Goal: Navigation & Orientation: Find specific page/section

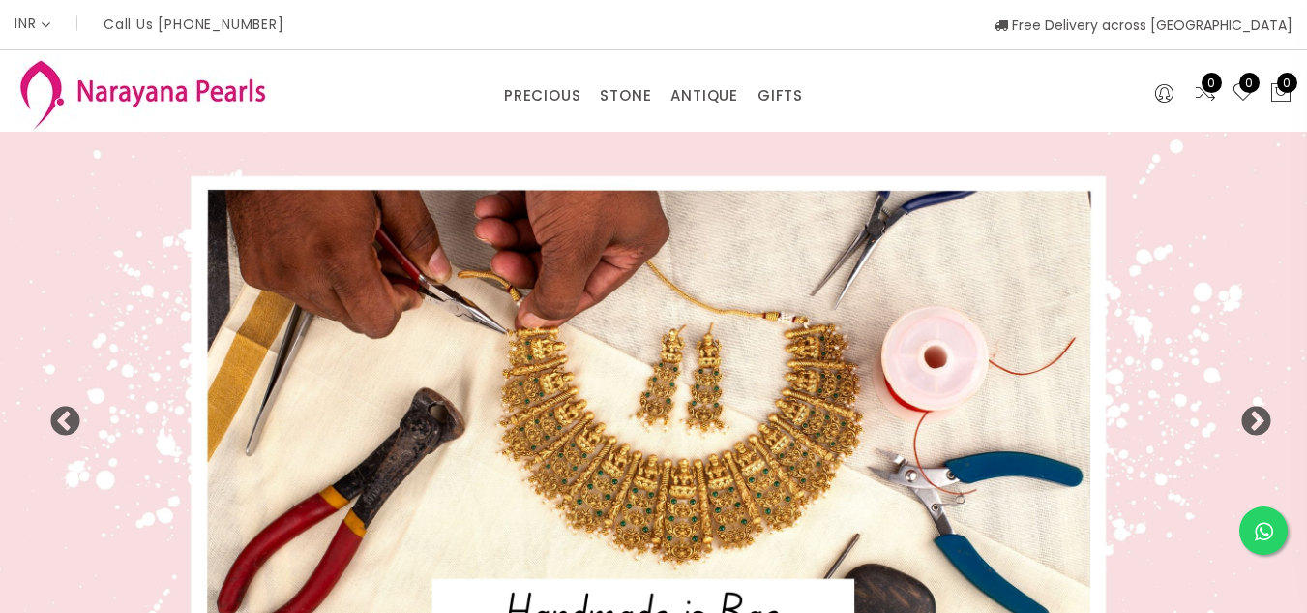
select select "INR"
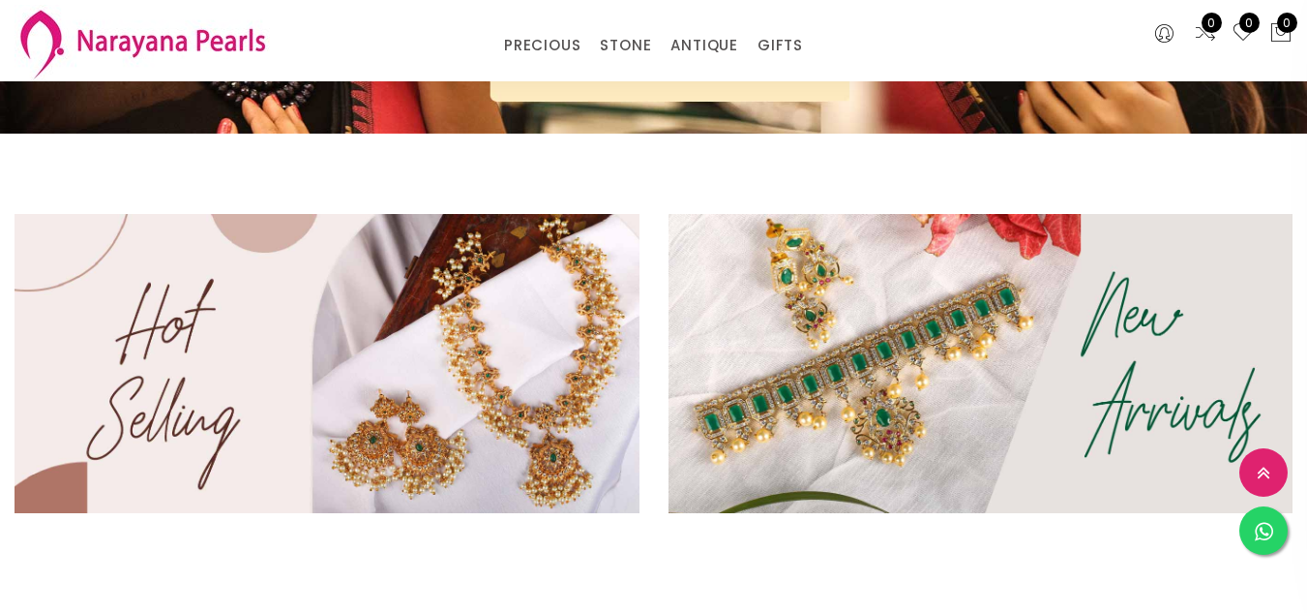
scroll to position [580, 0]
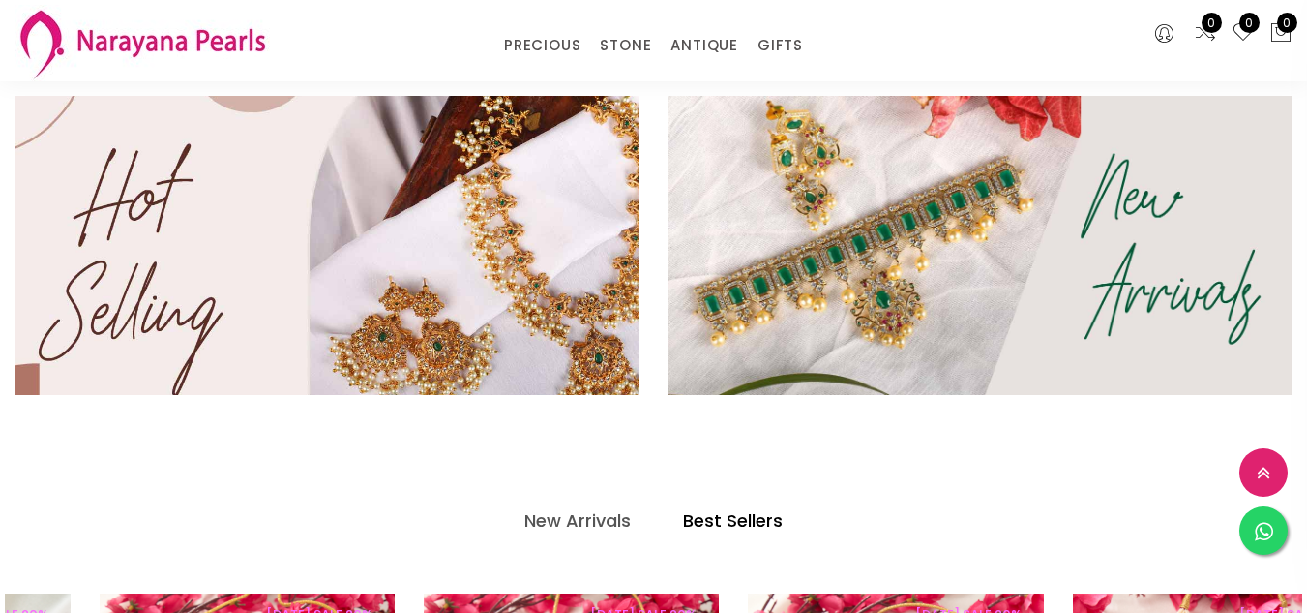
click at [576, 198] on img at bounding box center [327, 245] width 750 height 358
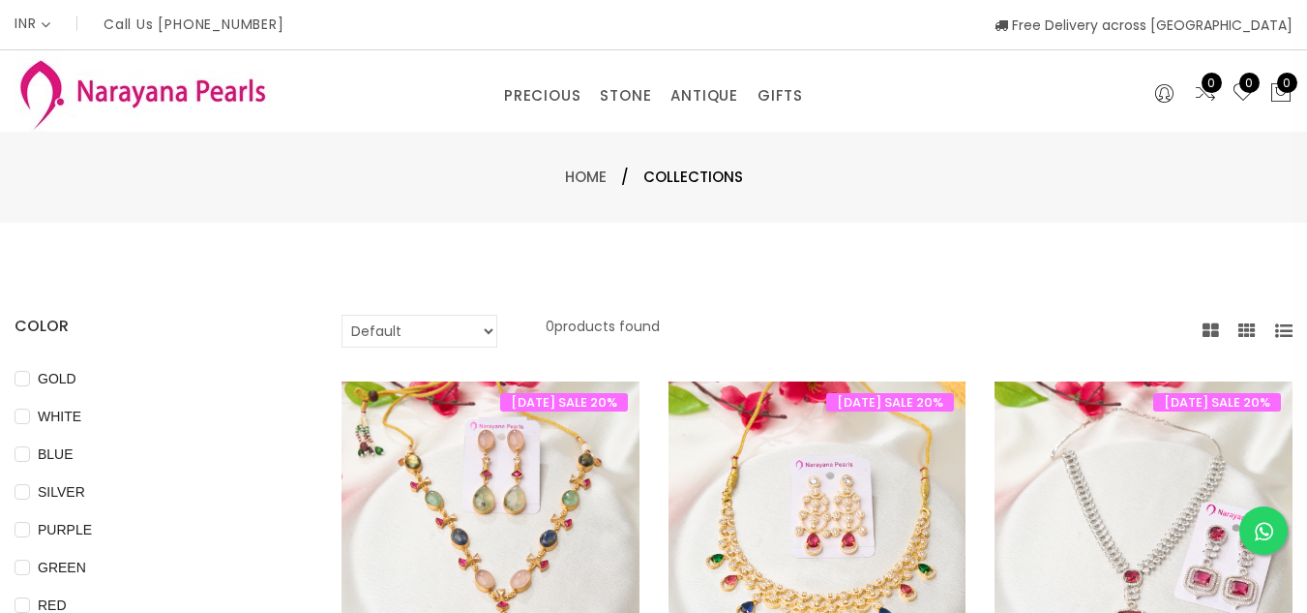
click at [1276, 329] on icon at bounding box center [1284, 330] width 17 height 17
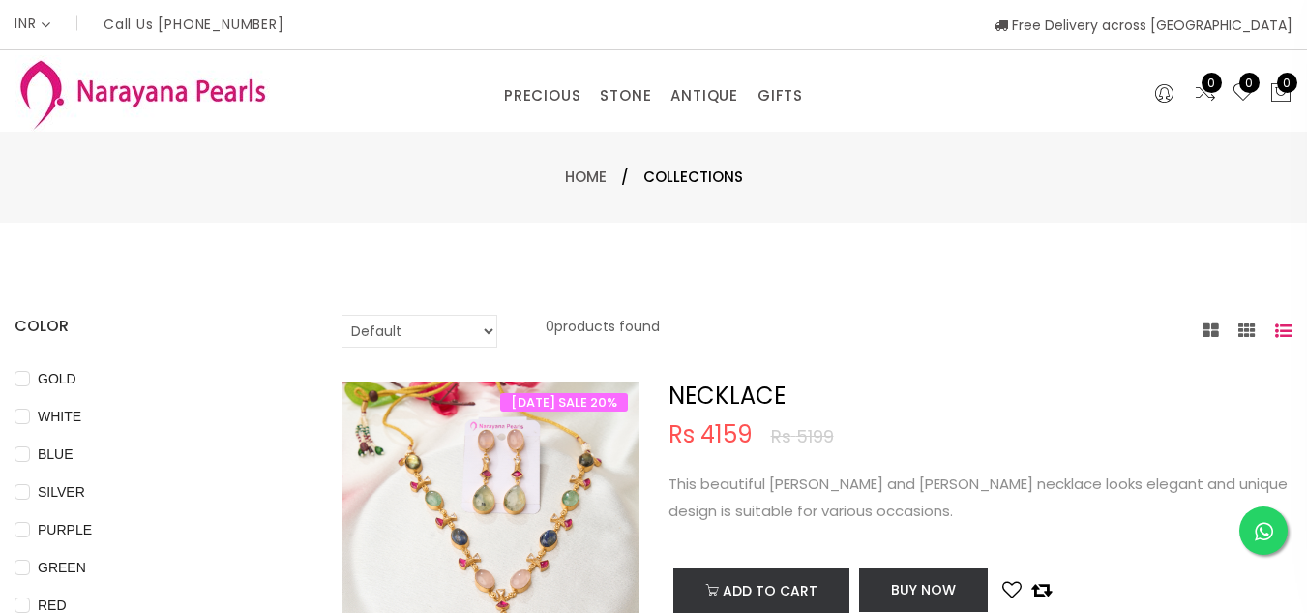
click at [1276, 329] on icon at bounding box center [1284, 330] width 17 height 17
click at [1239, 326] on icon at bounding box center [1247, 330] width 17 height 17
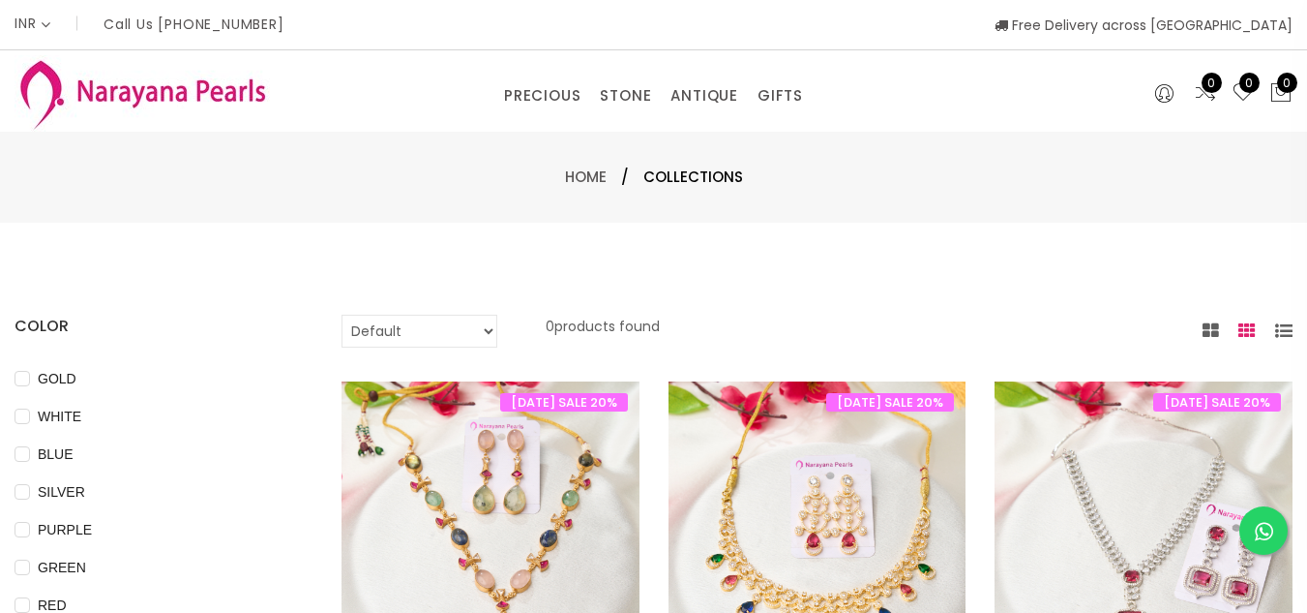
click at [469, 322] on select "Default Price - High to Low Price - Low to High" at bounding box center [420, 331] width 156 height 33
select select "priceLowToHigh"
click at [368, 315] on select "Default Price - High to Low Price - Low to High" at bounding box center [420, 331] width 156 height 33
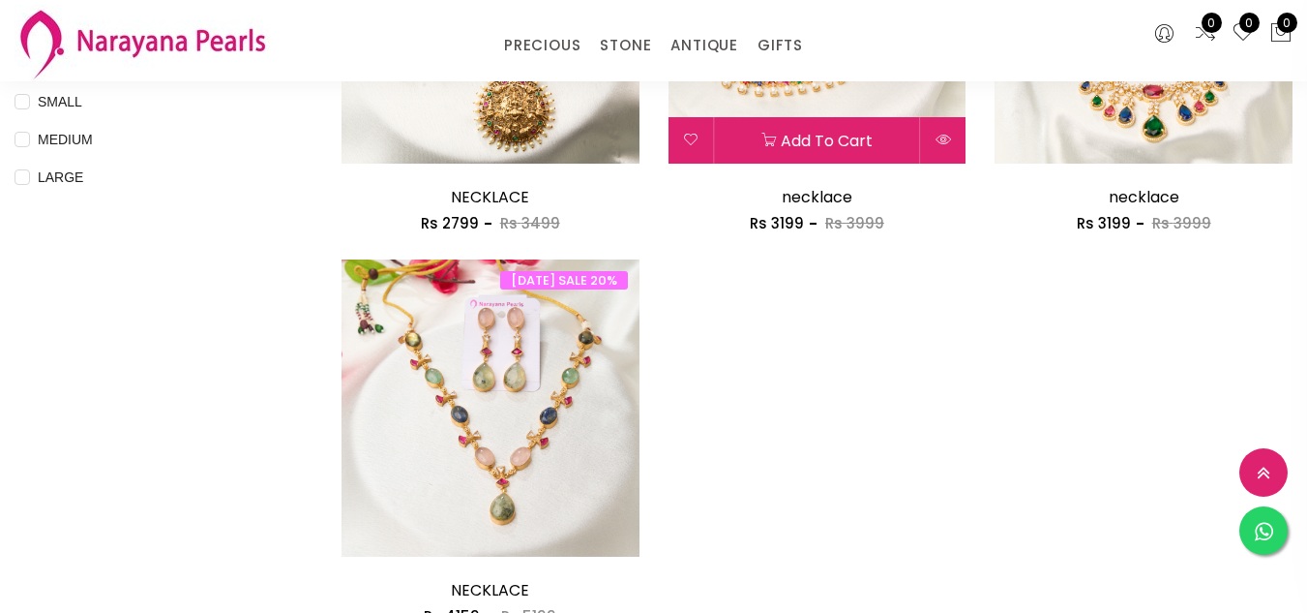
scroll to position [968, 0]
